Goal: Transaction & Acquisition: Obtain resource

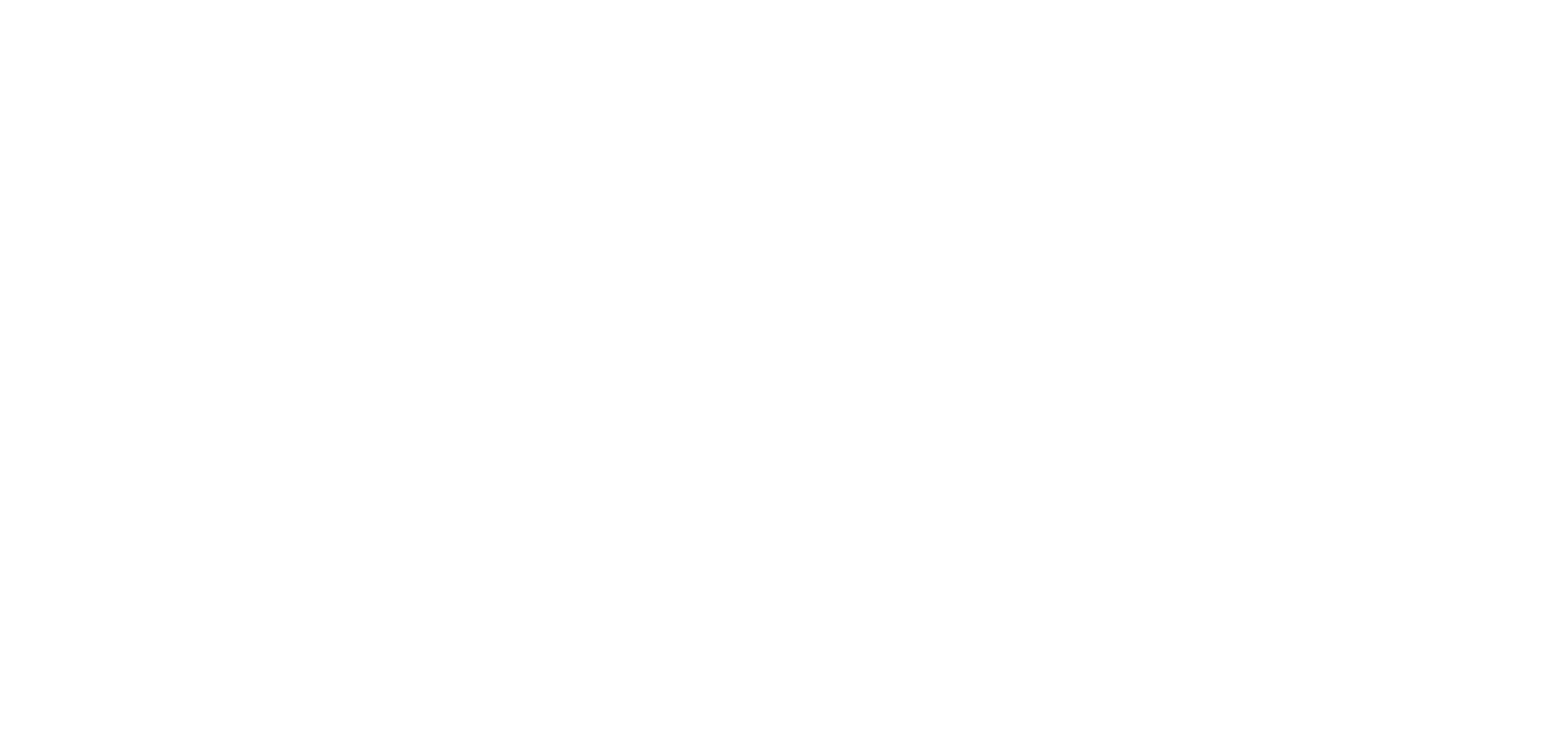
select select "100"
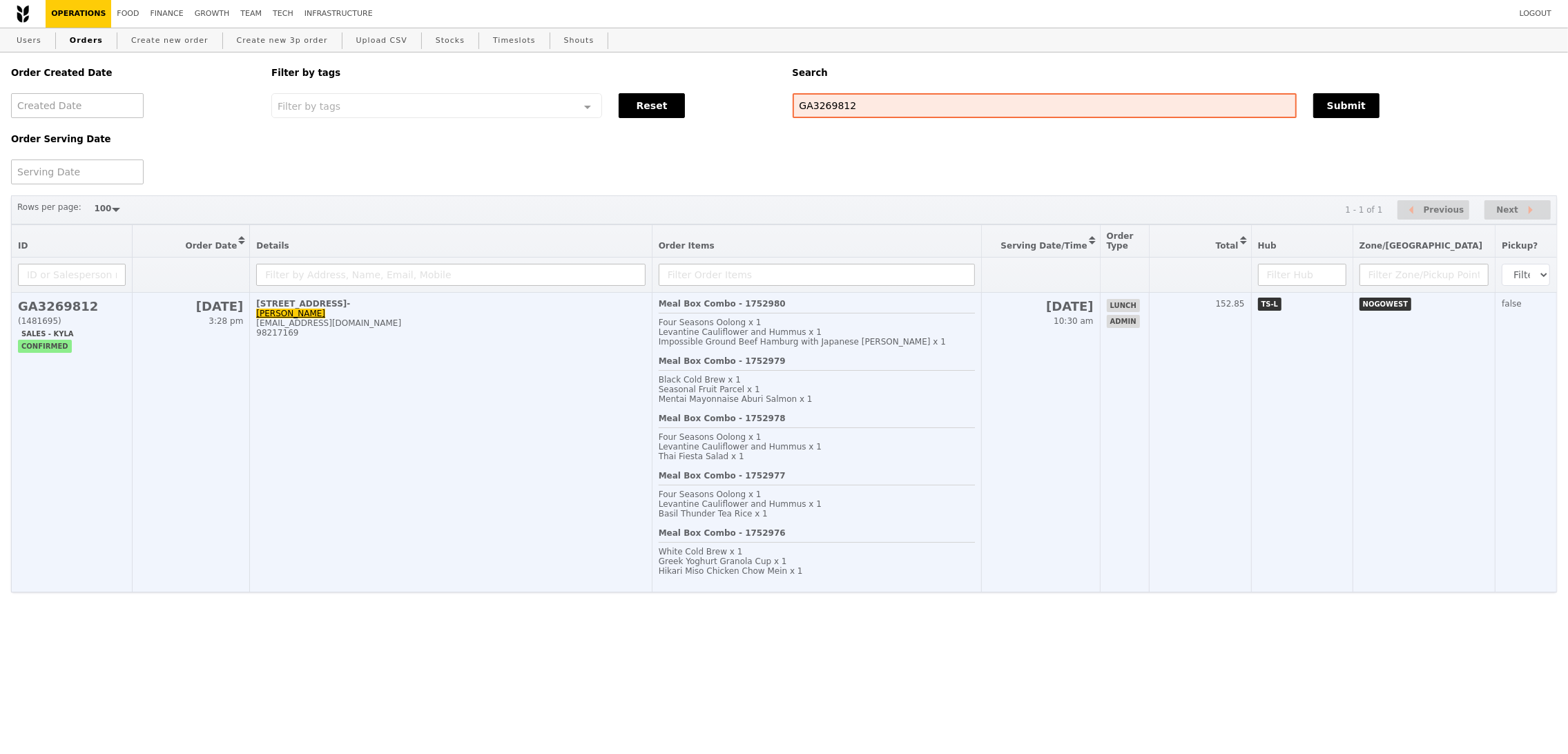
click at [285, 453] on td "[STREET_ADDRESS]- [PERSON_NAME] [EMAIL_ADDRESS][DOMAIN_NAME] 98217169" at bounding box center [450, 442] width 402 height 300
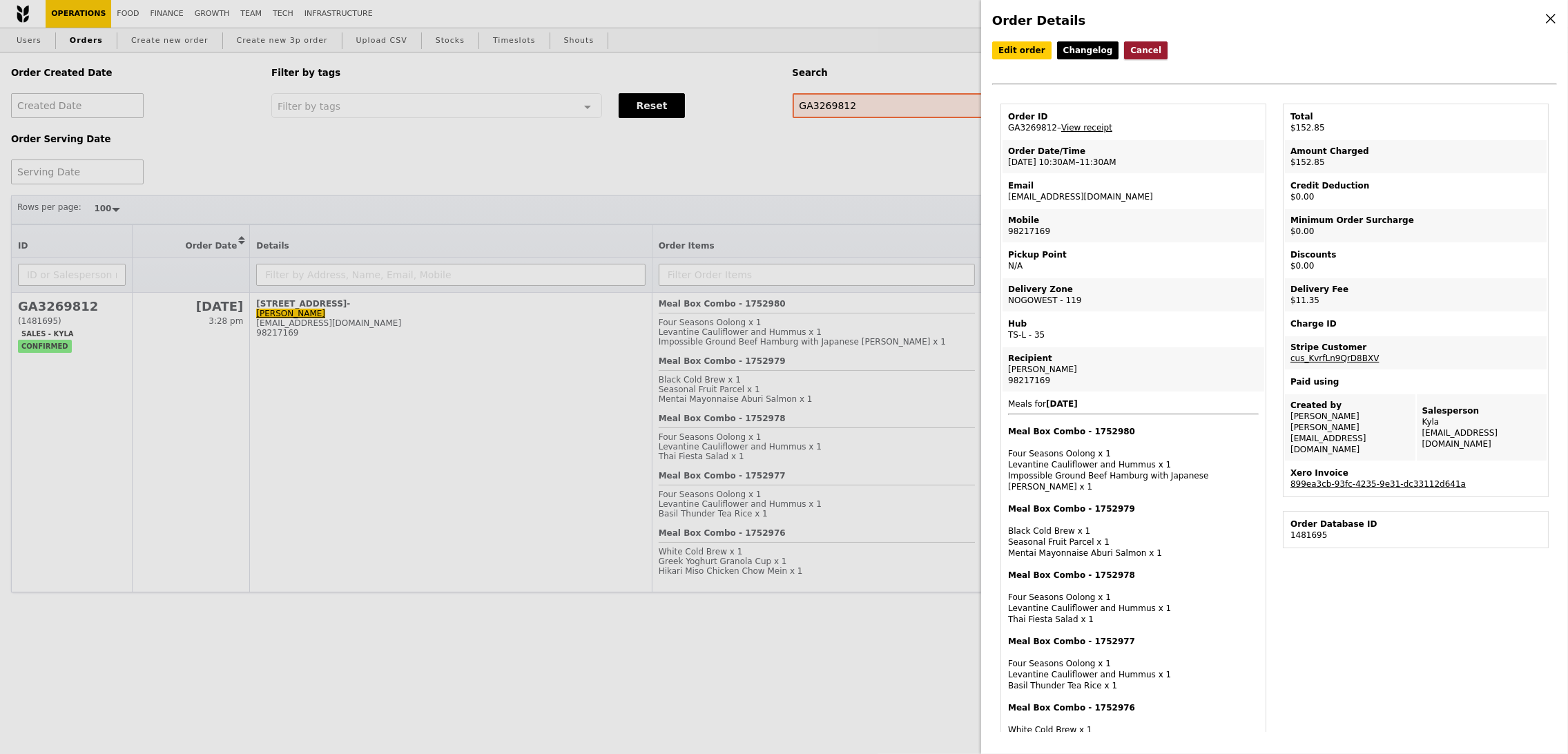
click at [1131, 48] on button "Cancel" at bounding box center [1146, 50] width 44 height 18
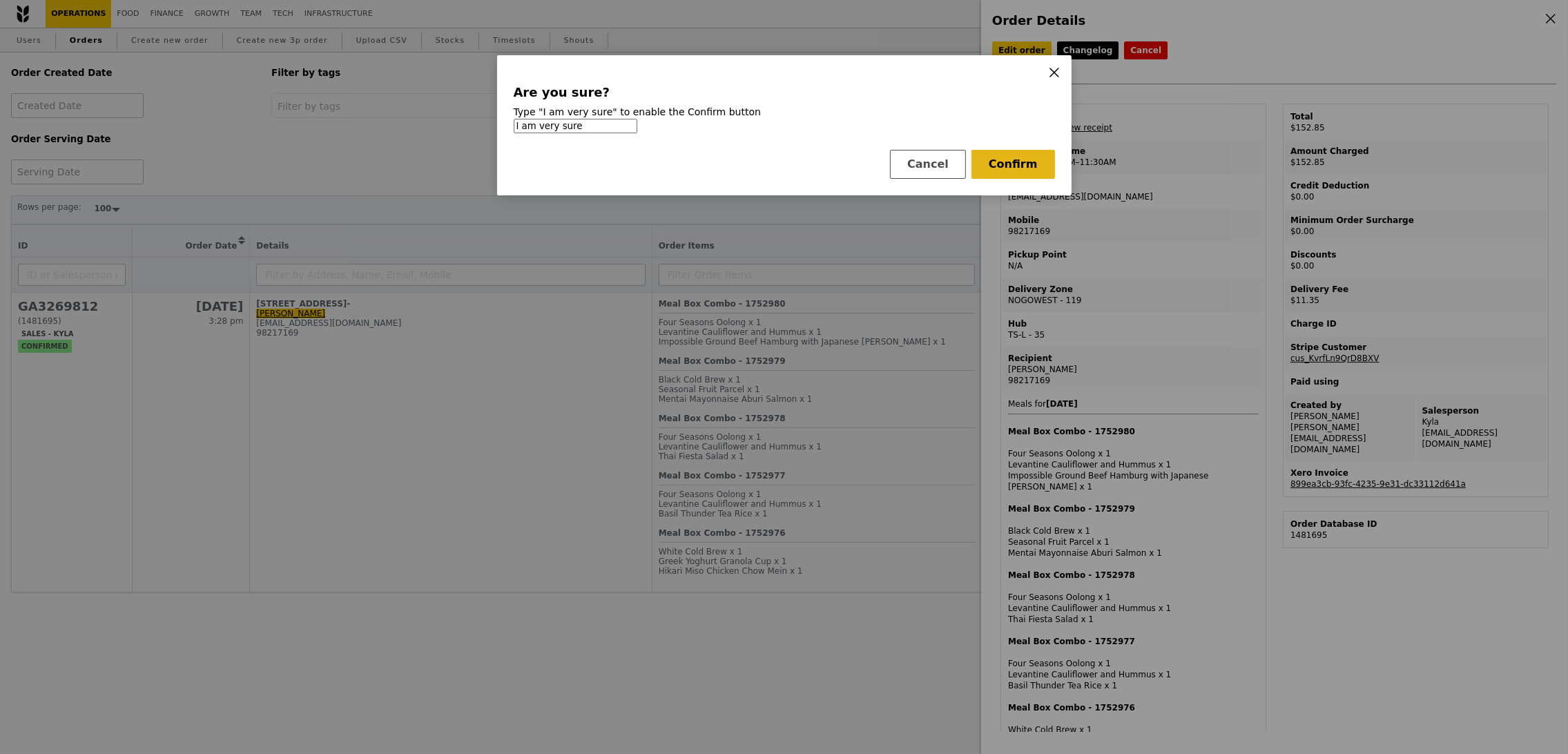
type input "I am very sure"
click at [1011, 167] on button "Confirm" at bounding box center [1013, 164] width 84 height 29
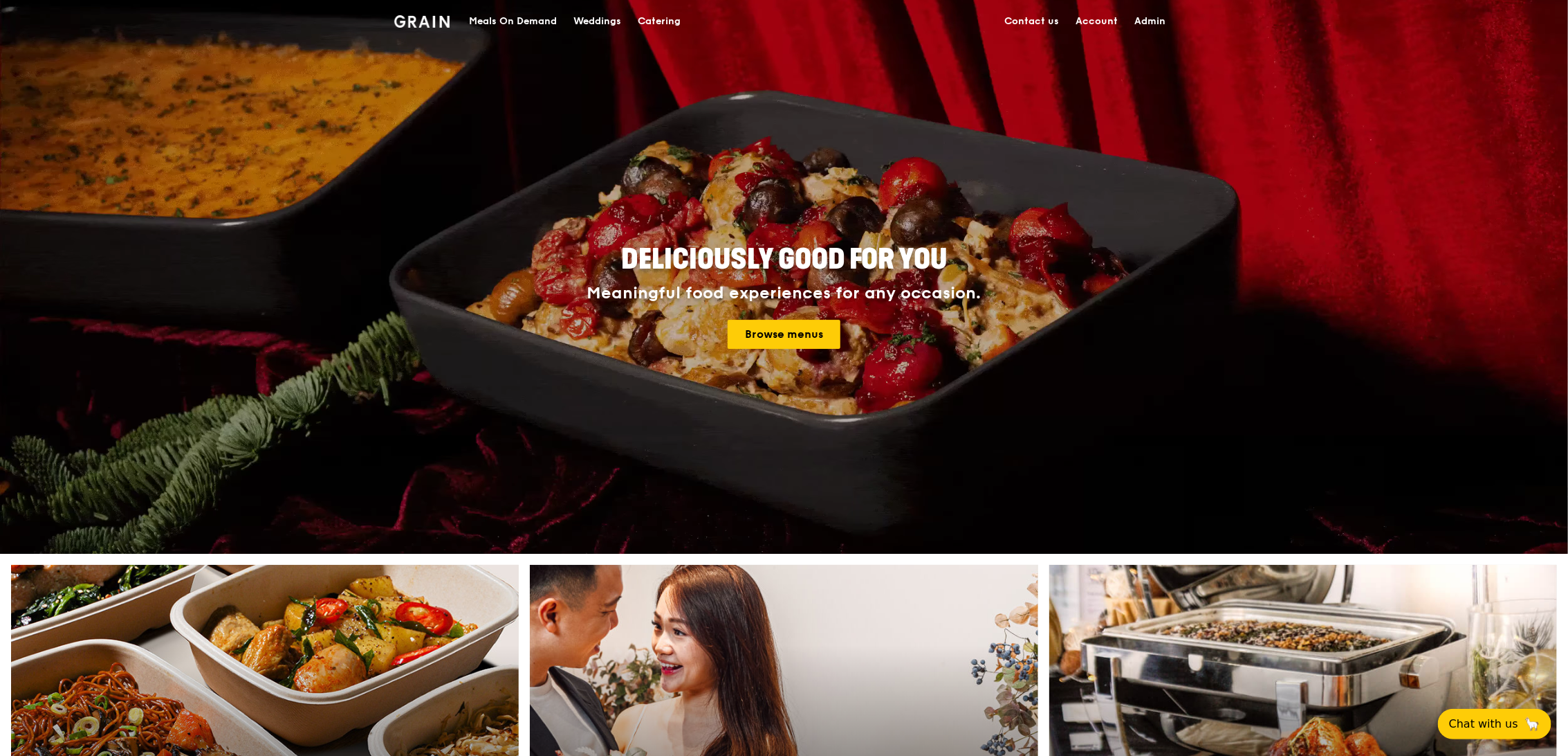
click at [646, 22] on div "Catering" at bounding box center [659, 21] width 43 height 42
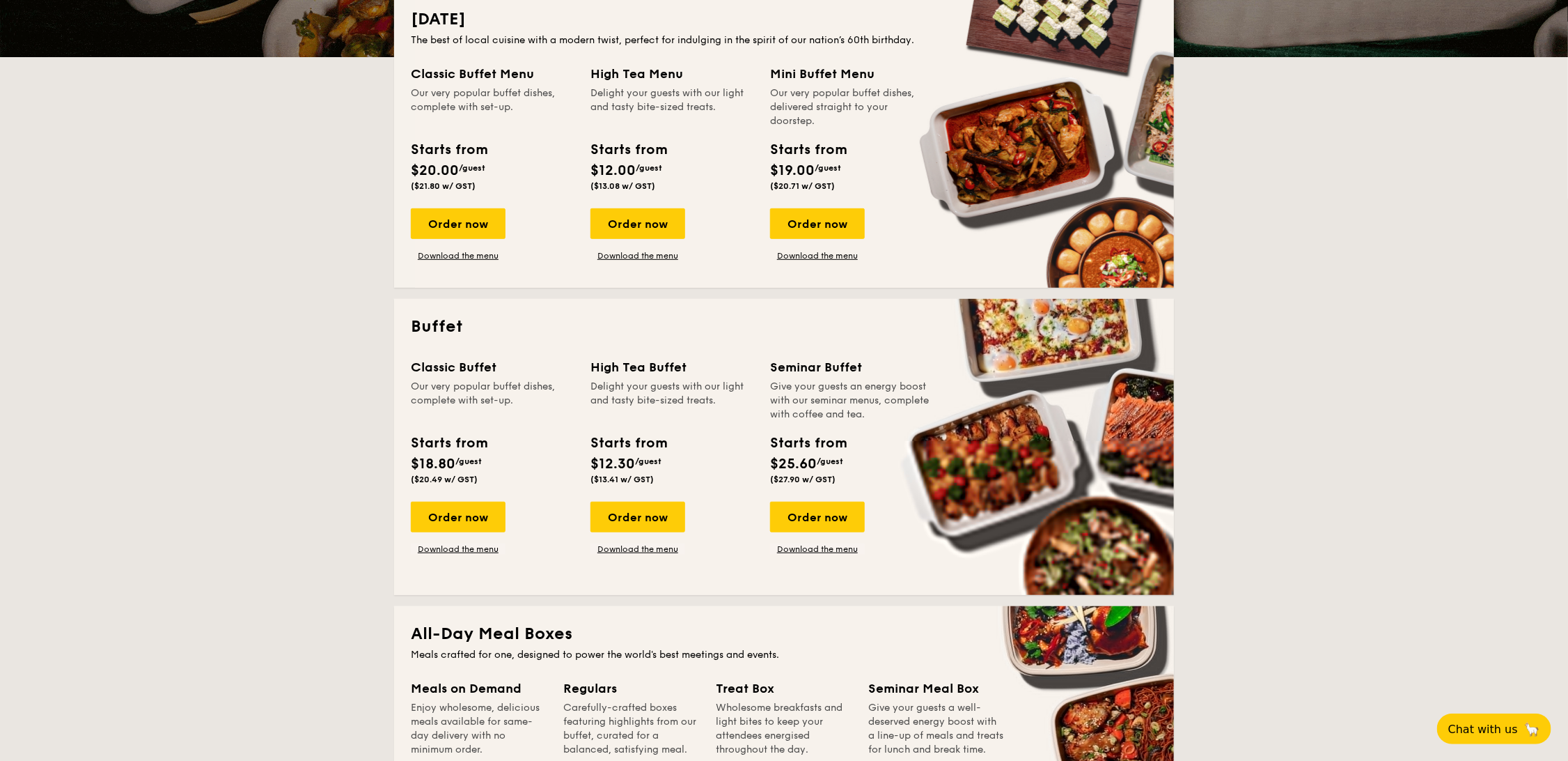
scroll to position [650, 0]
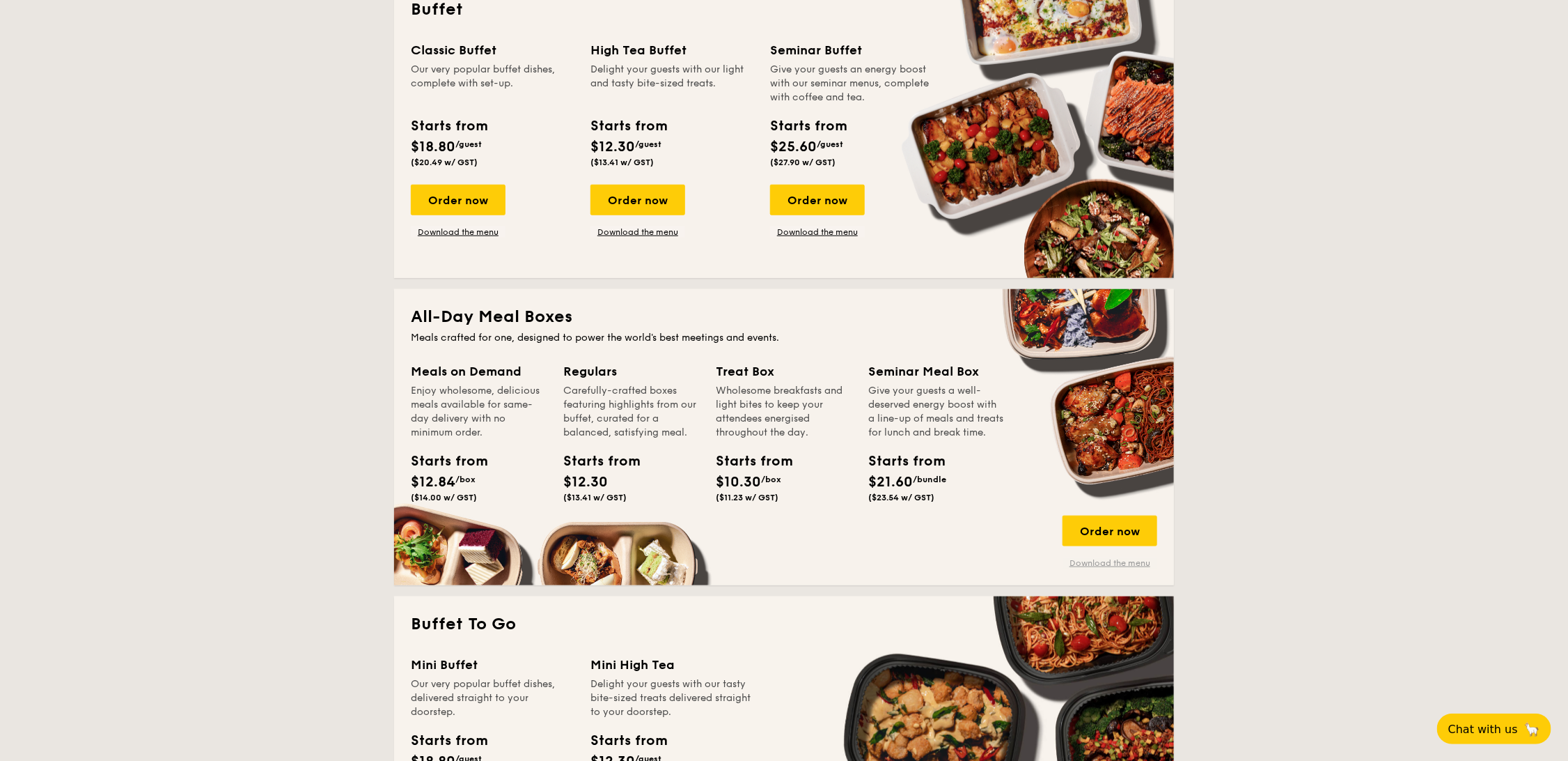
click at [1139, 563] on link "Download the menu" at bounding box center [1110, 563] width 95 height 11
